Goal: Transaction & Acquisition: Download file/media

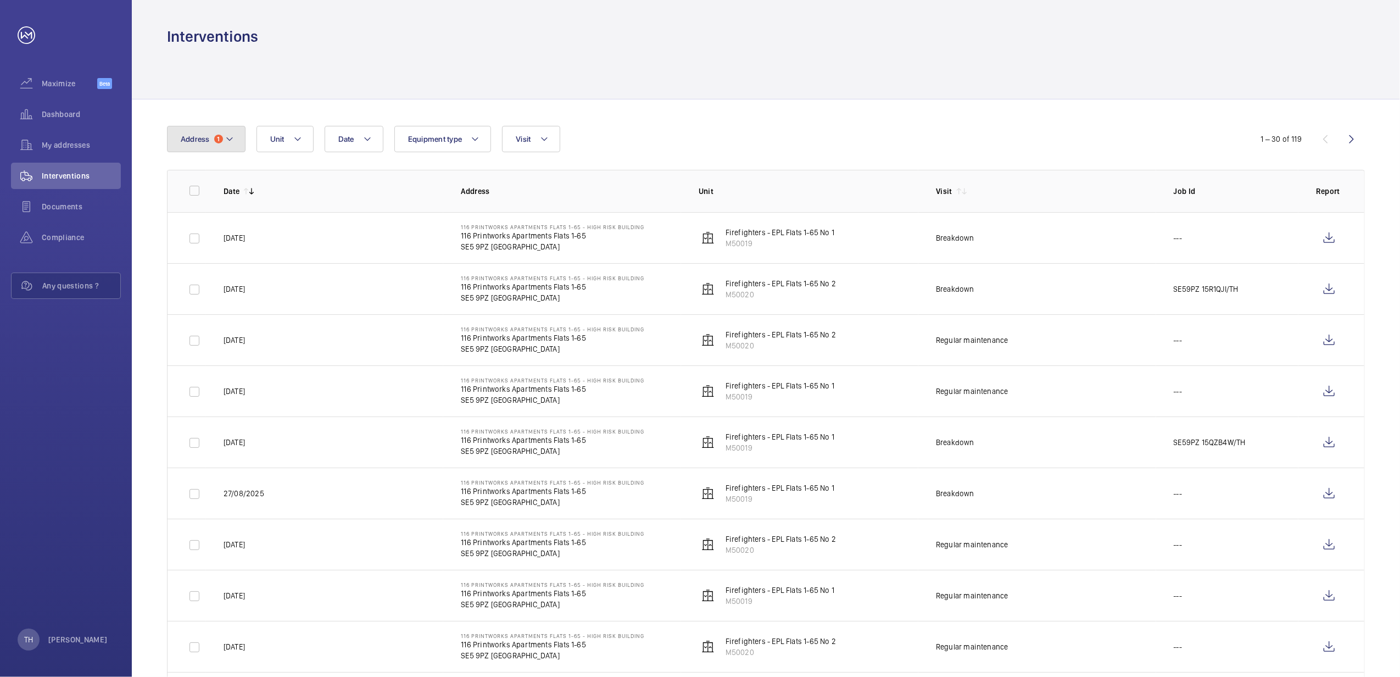
click at [233, 138] on mat-icon at bounding box center [229, 138] width 9 height 13
type input "Printworks"
click at [263, 214] on span "116 Printworks Apartments Flats 1-65 - High Risk Building - 116 Printworks Apar…" at bounding box center [272, 213] width 151 height 11
click at [194, 214] on input "116 Printworks Apartments Flats 1-65 - High Risk Building - 116 Printworks Apar…" at bounding box center [183, 214] width 22 height 22
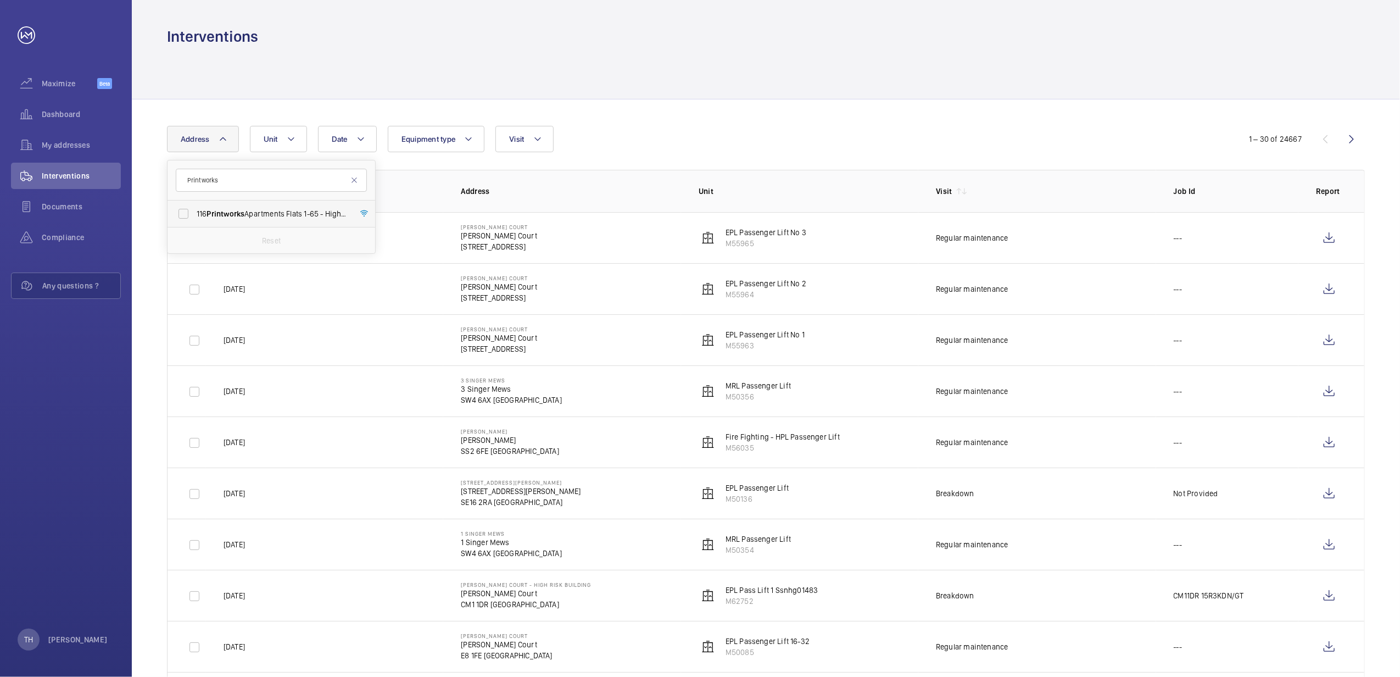
click at [244, 212] on span "Printworks" at bounding box center [226, 213] width 38 height 9
click at [194, 212] on input "116 Printworks Apartments Flats 1-65 - High Risk Building - 116 Printworks Apar…" at bounding box center [183, 214] width 22 height 22
checkbox input "true"
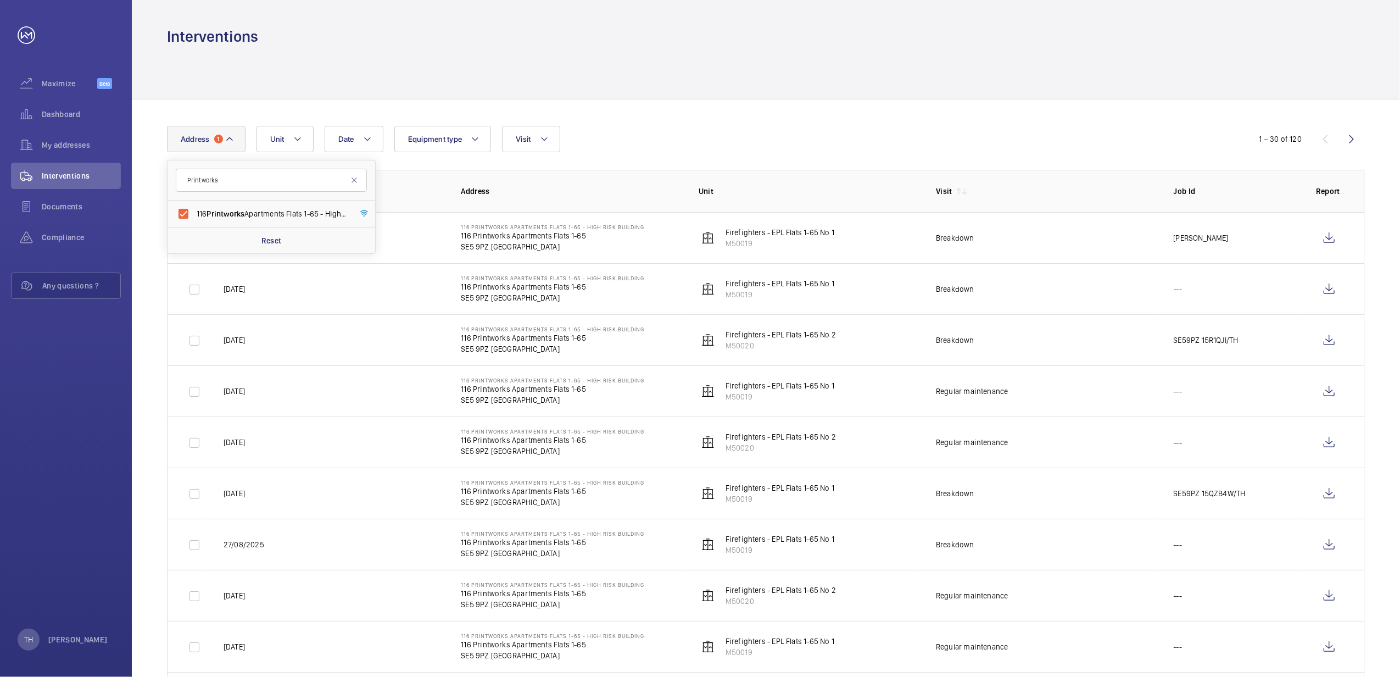
click at [500, 31] on div "Interventions" at bounding box center [766, 36] width 1198 height 20
click at [1332, 238] on wm-front-icon-button at bounding box center [1329, 238] width 26 height 26
